Goal: Task Accomplishment & Management: Manage account settings

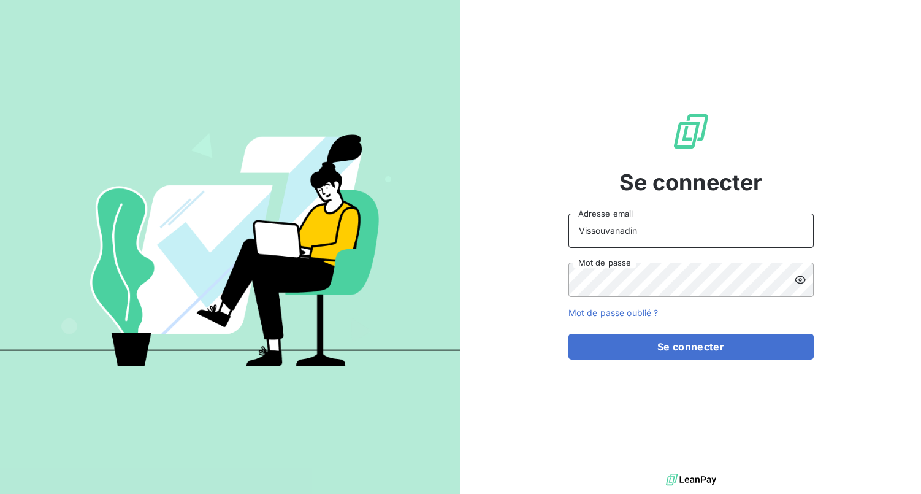
drag, startPoint x: 710, startPoint y: 233, endPoint x: 547, endPoint y: 233, distance: 163.2
click at [547, 233] on div "Se connecter Vissouvanadin Adresse email Mot de passe Mot de passe oublié ? Se …" at bounding box center [691, 235] width 461 height 471
type input "[EMAIL_ADDRESS][DOMAIN_NAME]"
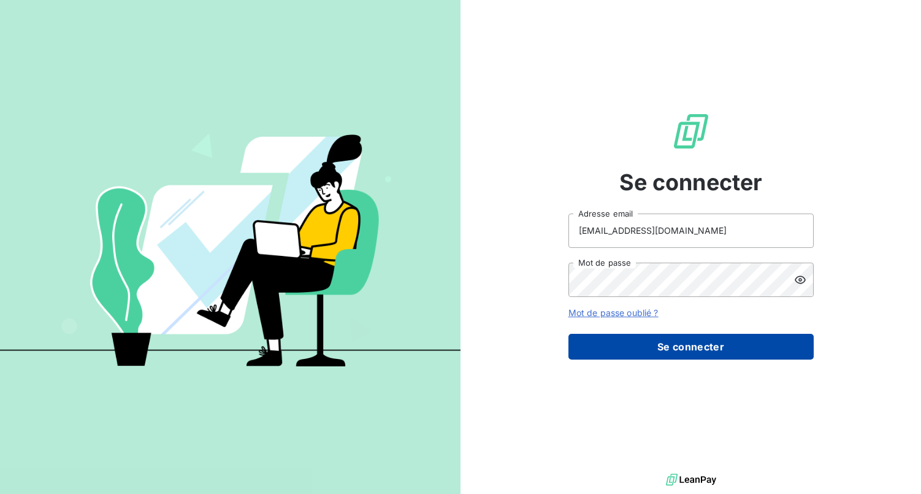
click at [740, 348] on button "Se connecter" at bounding box center [691, 347] width 245 height 26
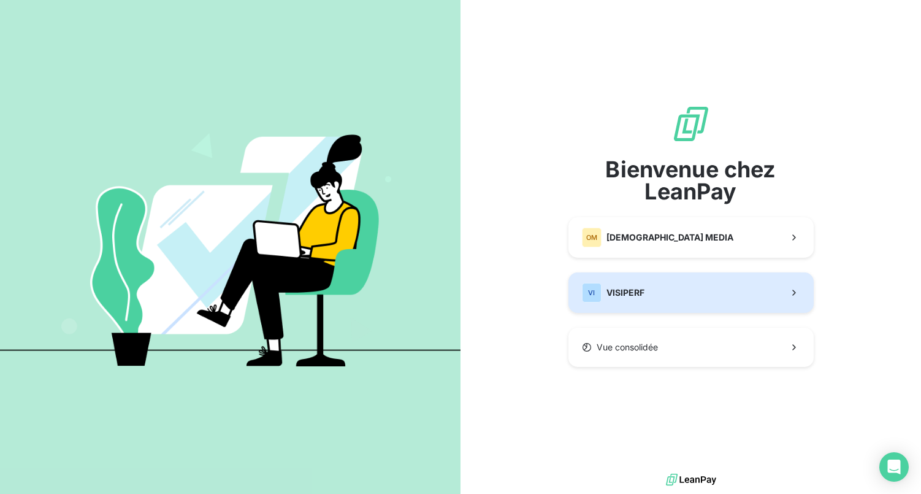
click at [656, 300] on button "VI VISIPERF" at bounding box center [691, 292] width 245 height 40
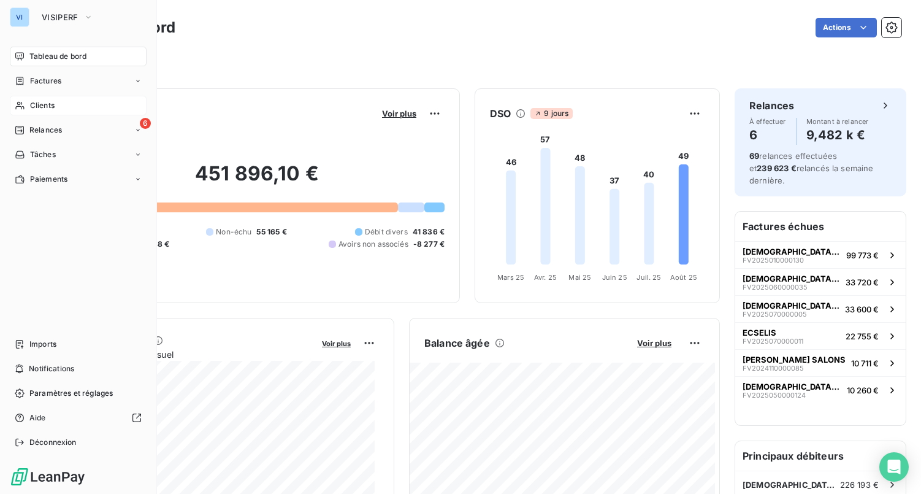
click at [68, 107] on div "Clients" at bounding box center [78, 106] width 137 height 20
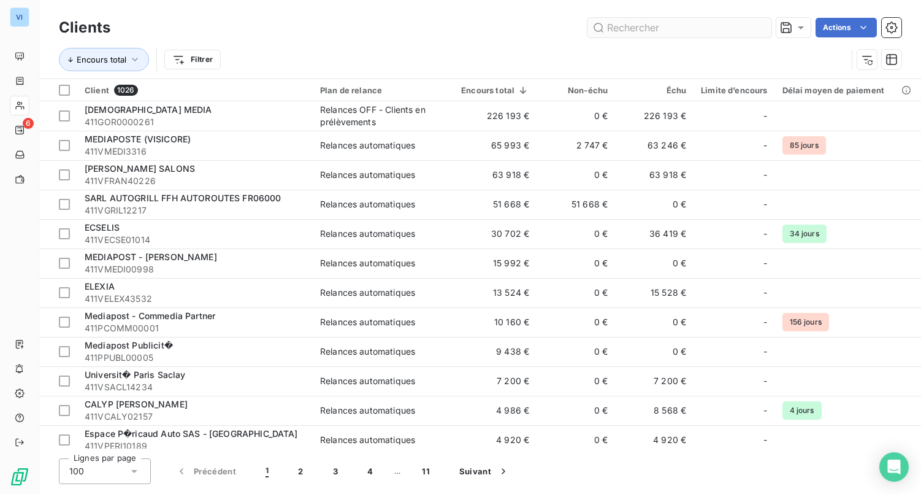
click at [687, 33] on input "text" at bounding box center [680, 28] width 184 height 20
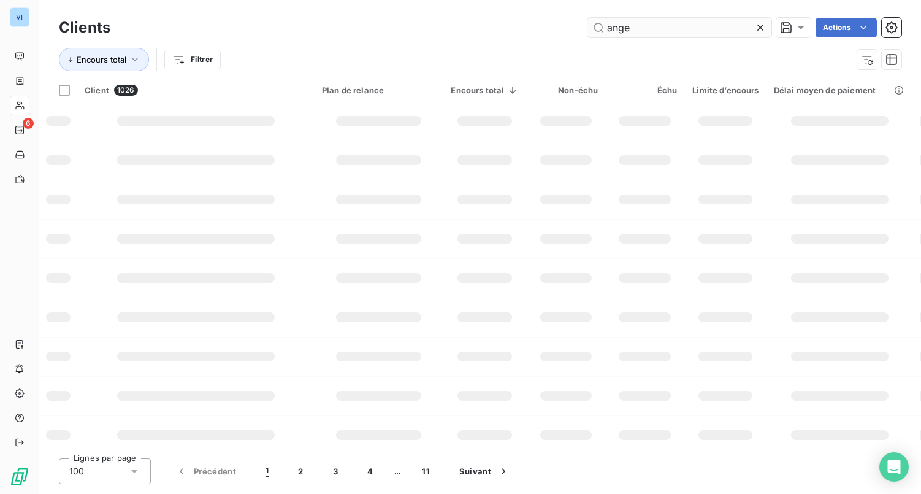
type input "ange"
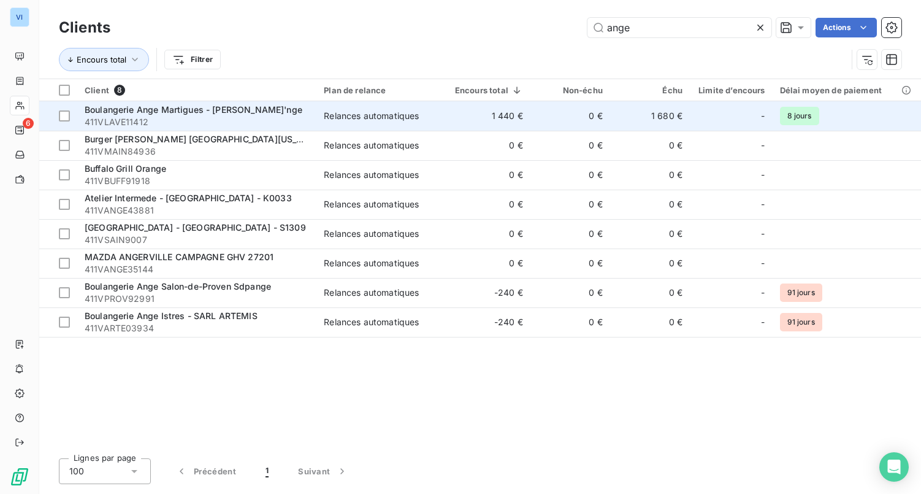
click at [379, 121] on div "Relances automatiques" at bounding box center [371, 116] width 95 height 12
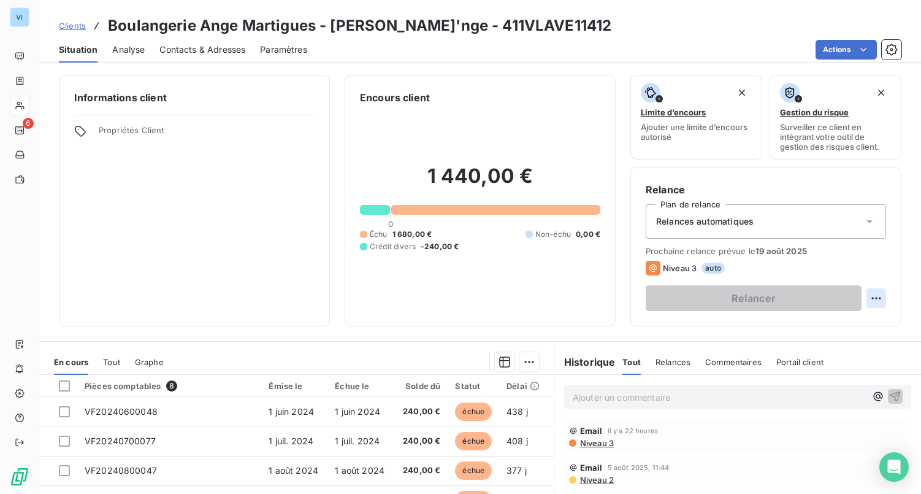
click at [873, 296] on html "VI 6 Clients Boulangerie Ange Martigues - Lavera'nge - 411VLAVE11412 Situation …" at bounding box center [460, 247] width 921 height 494
click at [852, 327] on div "Replanifier cette action" at bounding box center [817, 325] width 110 height 20
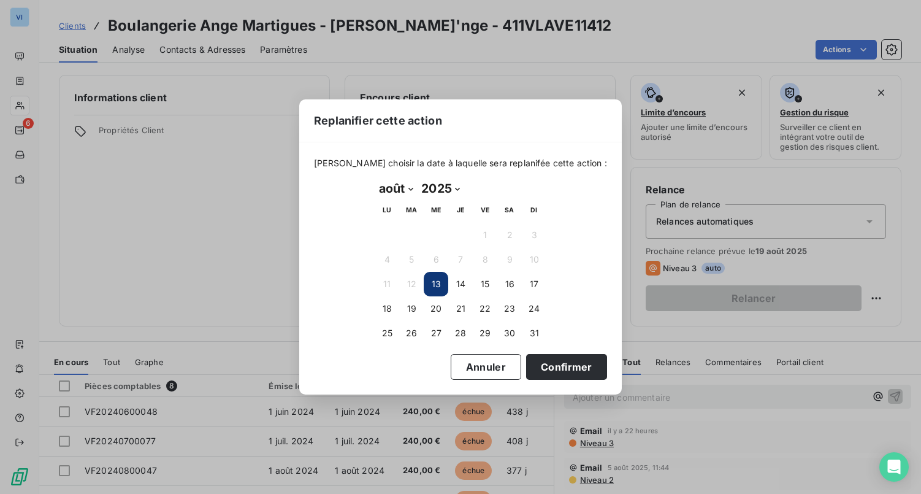
click at [401, 190] on select "janvier février mars avril mai juin juillet août septembre octobre novembre déc…" at bounding box center [396, 189] width 42 height 20
select select "8"
click at [375, 179] on select "janvier février mars avril mai juin juillet août septembre octobre novembre déc…" at bounding box center [396, 189] width 42 height 20
click at [406, 239] on button "2" at bounding box center [411, 235] width 25 height 25
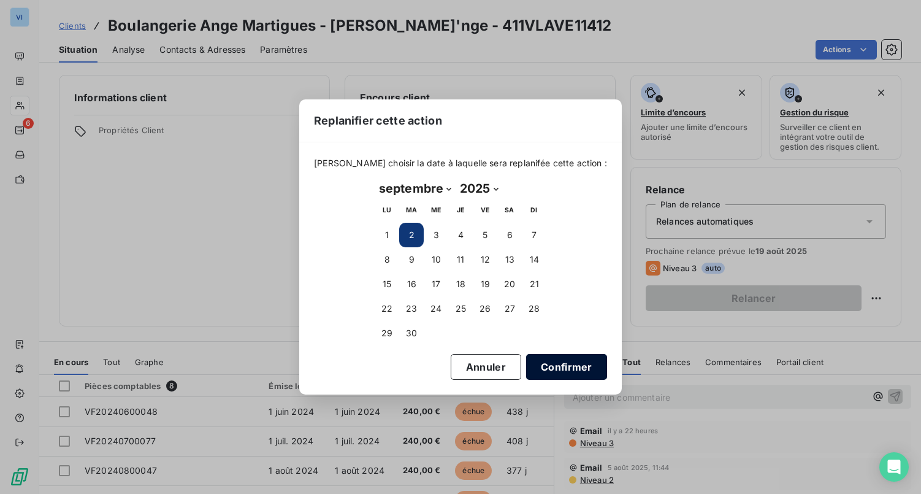
click at [544, 359] on button "Confirmer" at bounding box center [566, 367] width 81 height 26
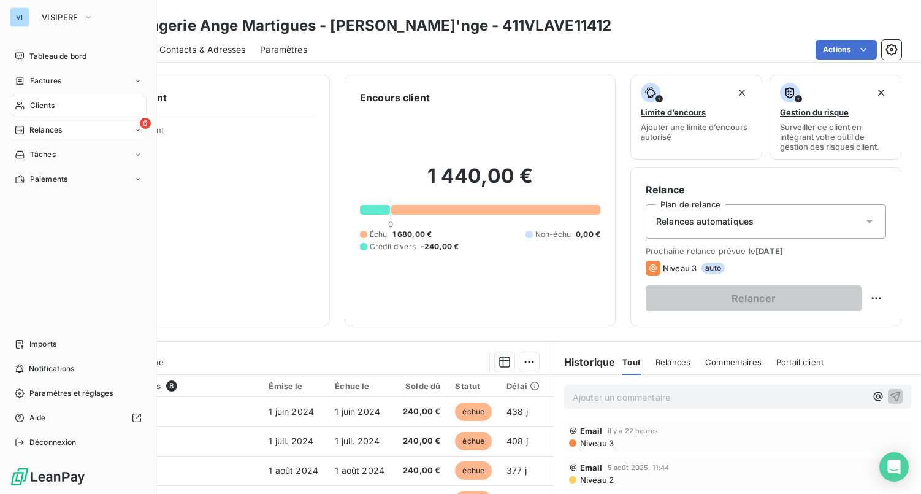
click at [65, 132] on div "6 Relances" at bounding box center [78, 130] width 137 height 20
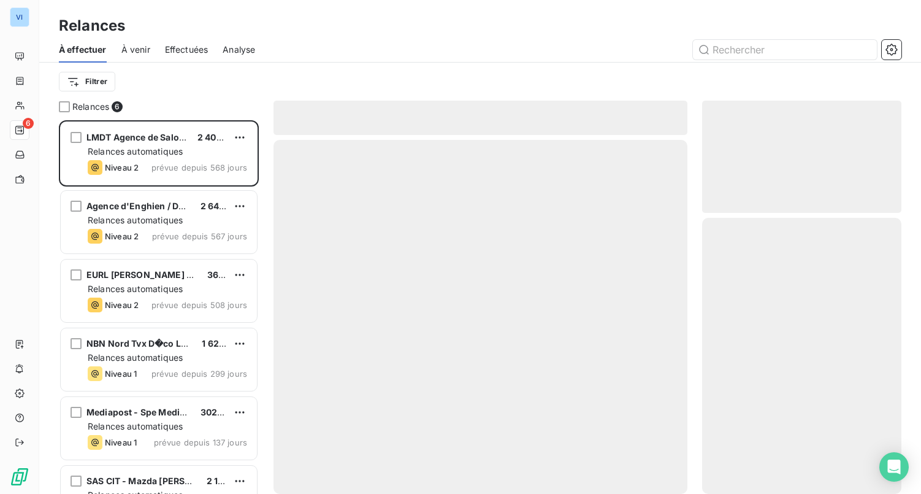
scroll to position [364, 190]
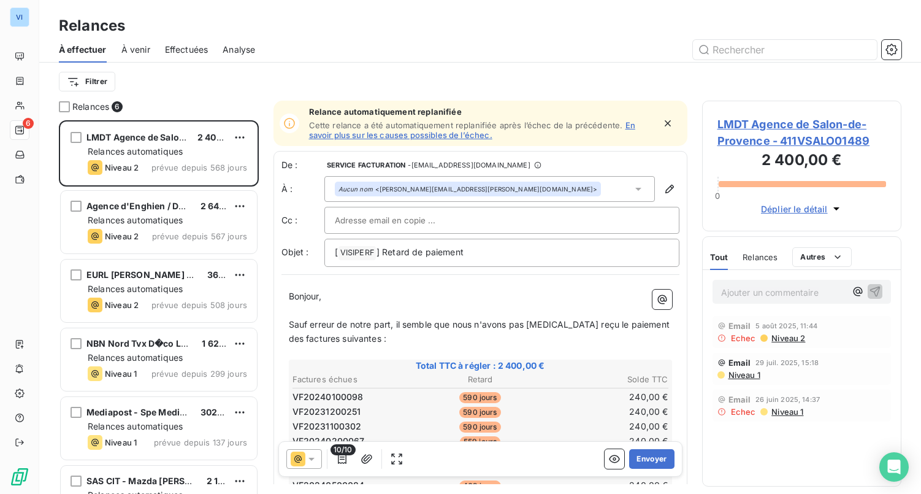
click at [151, 50] on div "À effectuer À venir Effectuées Analyse" at bounding box center [480, 50] width 882 height 26
click at [147, 50] on span "À venir" at bounding box center [135, 50] width 29 height 12
